Goal: Navigation & Orientation: Find specific page/section

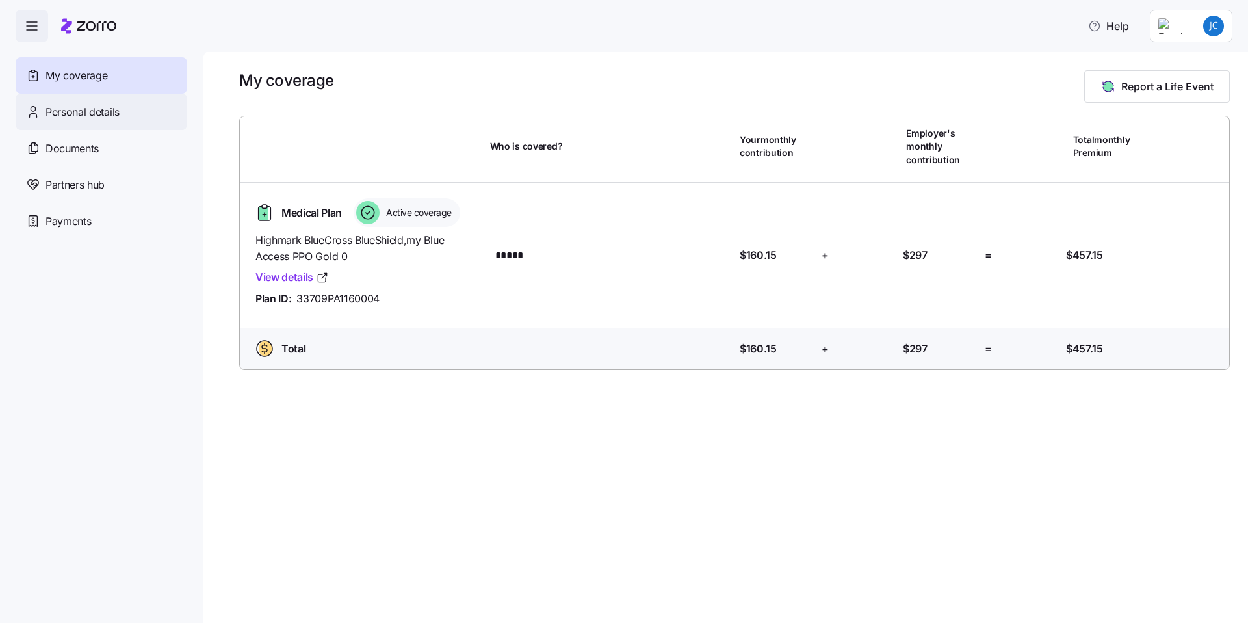
click at [62, 110] on span "Personal details" at bounding box center [82, 112] width 74 height 16
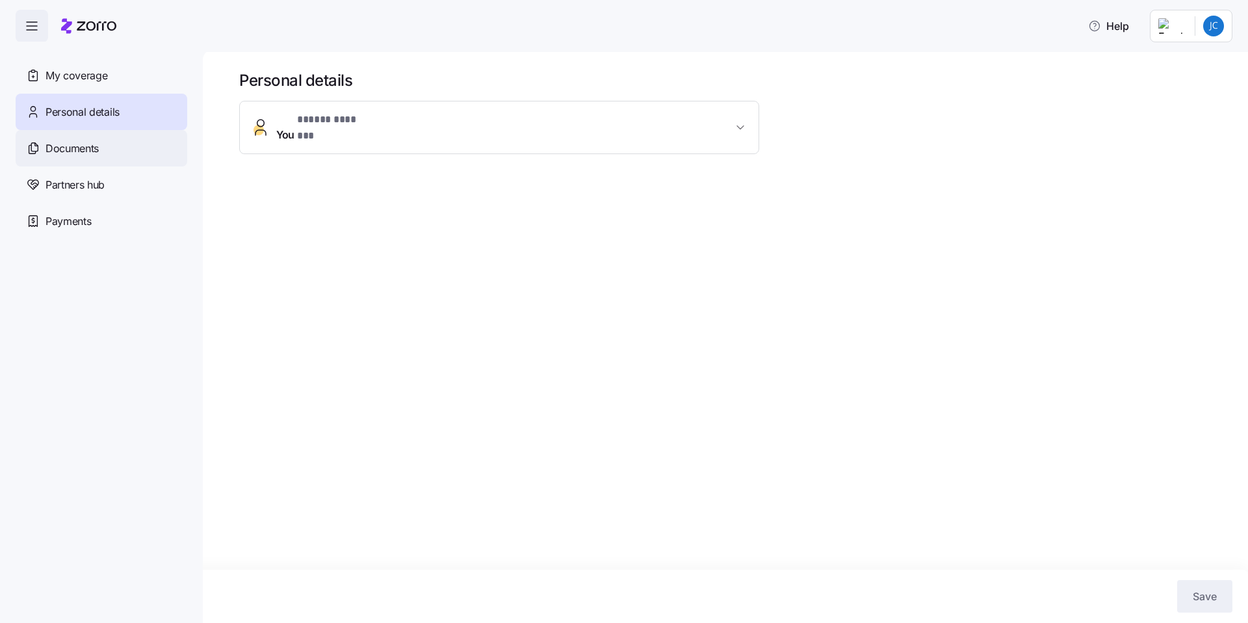
click at [68, 144] on span "Documents" at bounding box center [71, 148] width 53 height 16
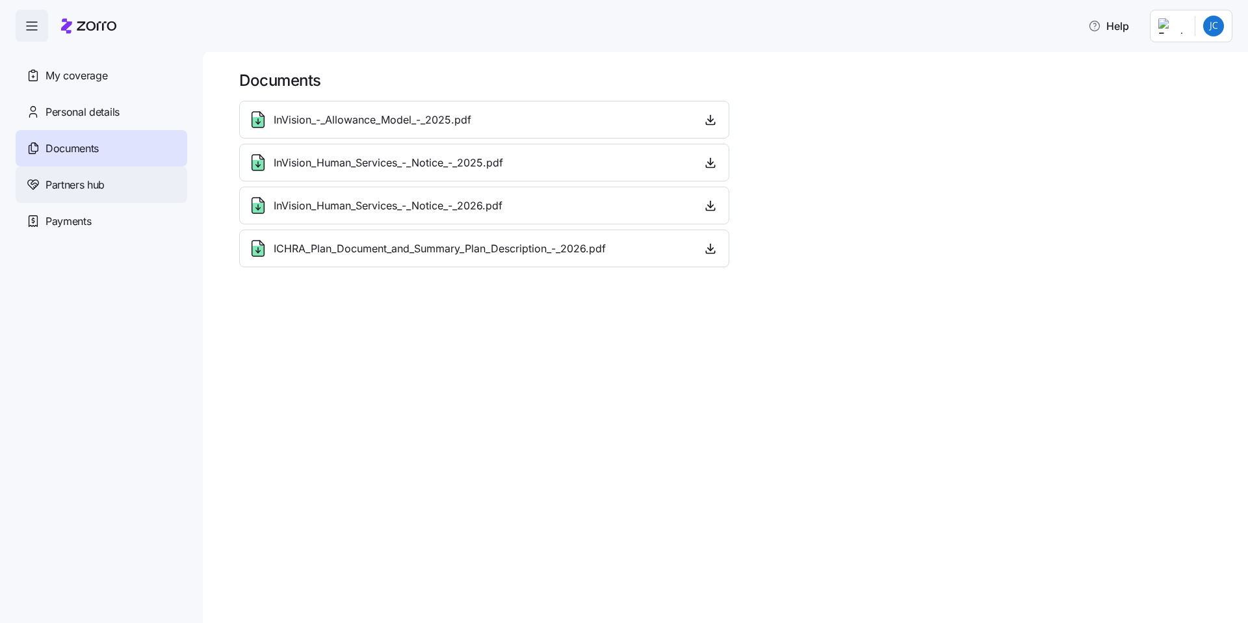
click at [72, 188] on span "Partners hub" at bounding box center [74, 185] width 59 height 16
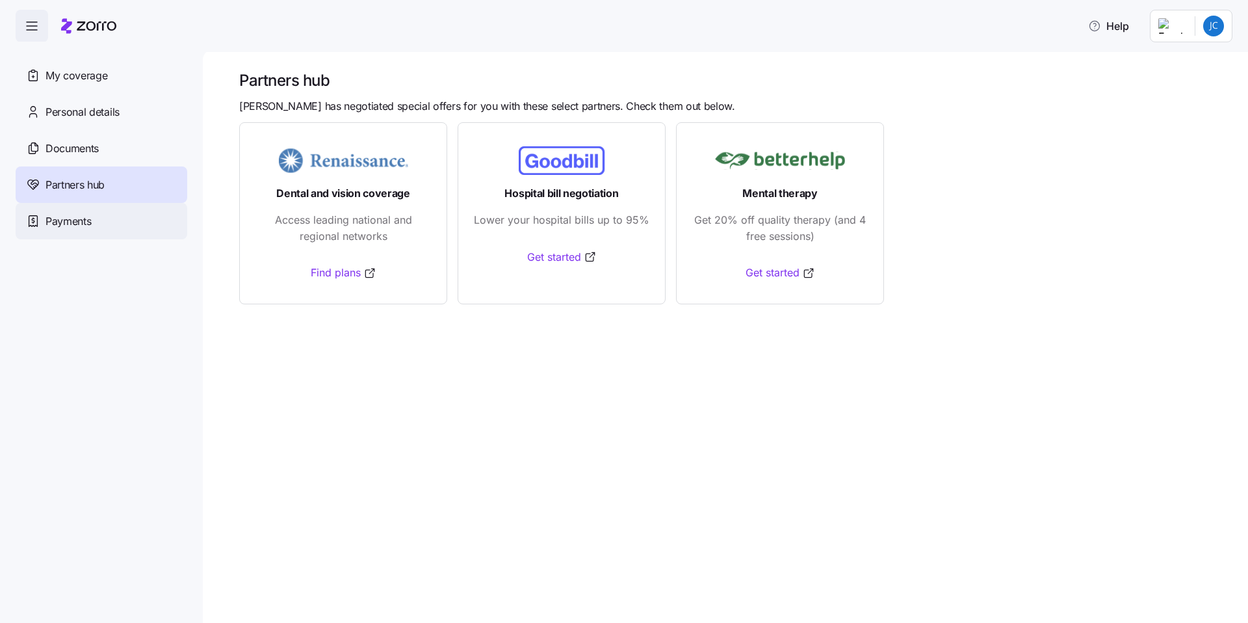
click at [66, 220] on span "Payments" at bounding box center [67, 221] width 45 height 16
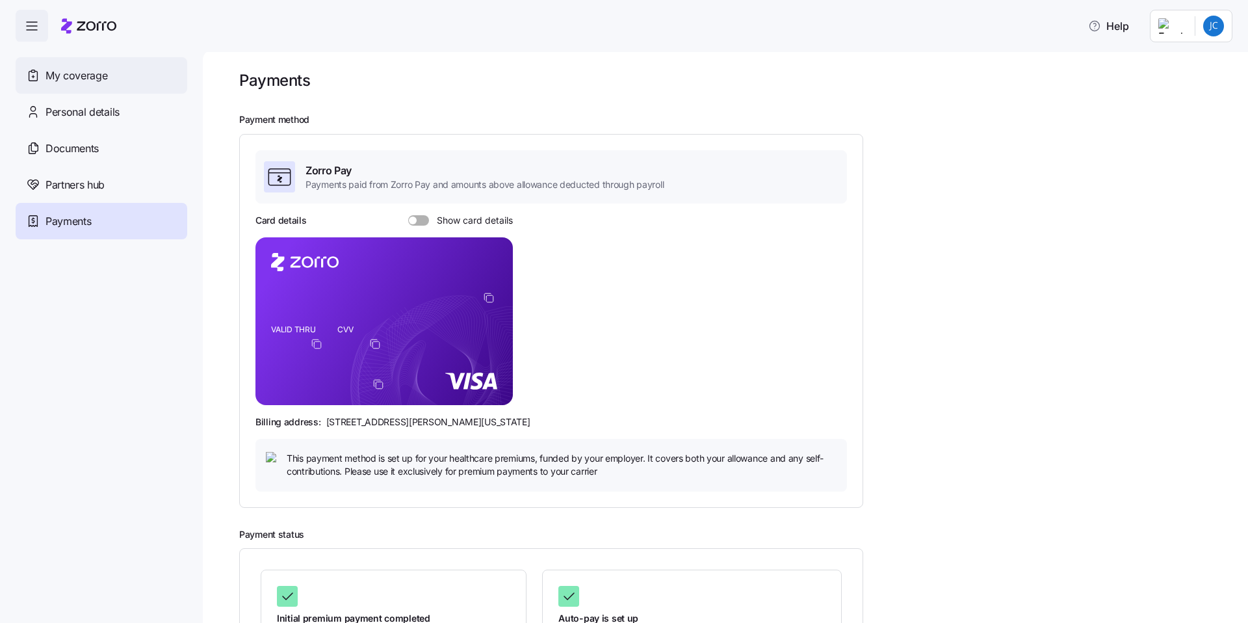
click at [72, 81] on span "My coverage" at bounding box center [76, 76] width 62 height 16
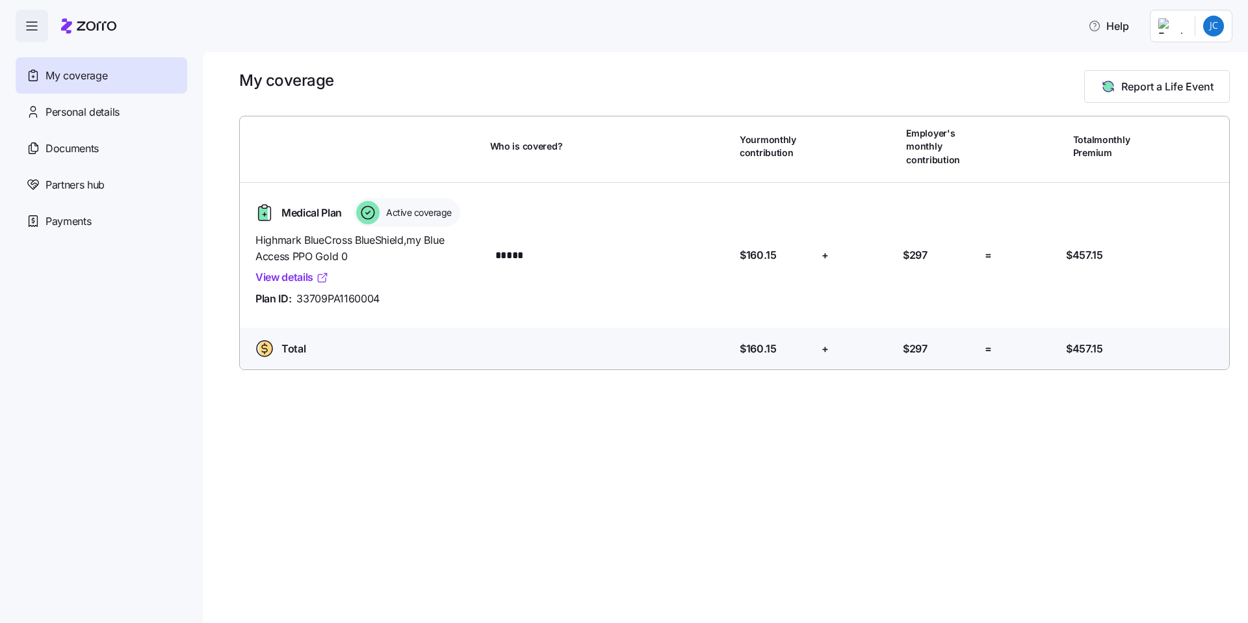
click at [304, 275] on link "View details" at bounding box center [291, 277] width 73 height 16
